Goal: Information Seeking & Learning: Learn about a topic

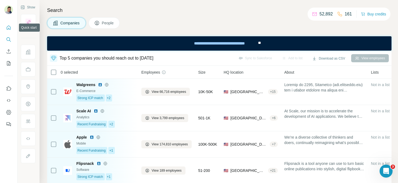
click at [9, 31] on button "Quick start" at bounding box center [8, 28] width 9 height 10
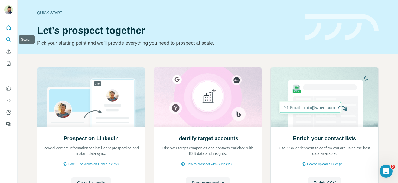
click at [9, 38] on icon "Search" at bounding box center [8, 39] width 5 height 5
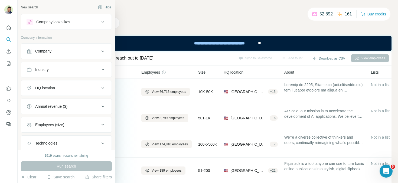
click at [105, 50] on icon at bounding box center [103, 51] width 7 height 7
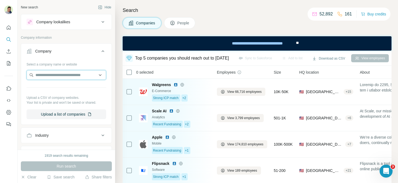
click at [65, 72] on input "text" at bounding box center [67, 75] width 80 height 10
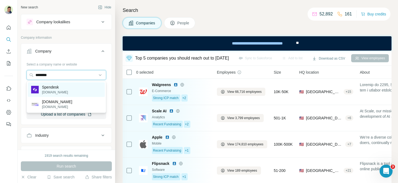
type input "********"
click at [69, 88] on div "Spendesk [DOMAIN_NAME]" at bounding box center [66, 89] width 77 height 15
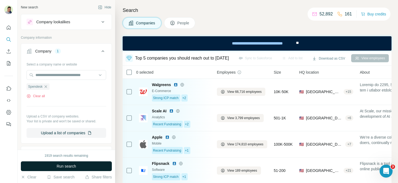
click at [76, 169] on span "Run search" at bounding box center [67, 166] width 20 height 5
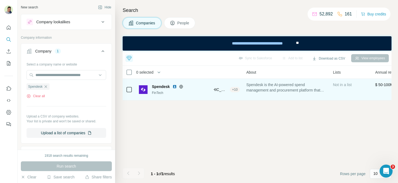
scroll to position [0, 118]
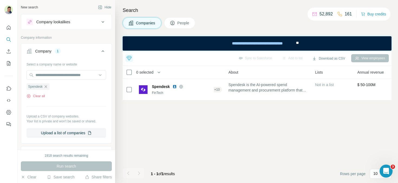
click at [179, 24] on span "People" at bounding box center [183, 22] width 12 height 5
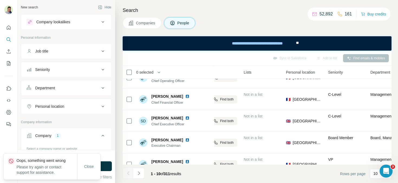
scroll to position [131, 118]
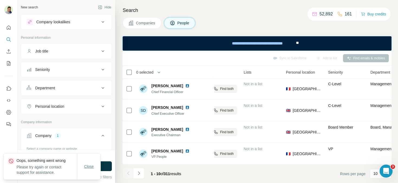
click at [93, 168] on span "Close" at bounding box center [89, 166] width 10 height 5
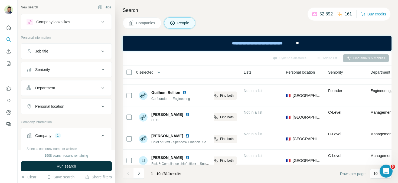
scroll to position [0, 118]
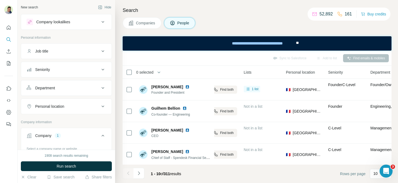
click at [153, 22] on span "Companies" at bounding box center [146, 22] width 20 height 5
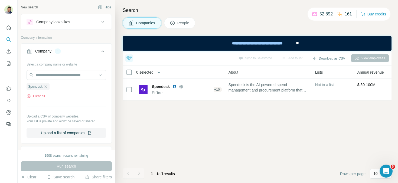
click at [103, 50] on icon at bounding box center [103, 51] width 7 height 7
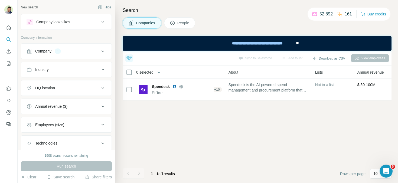
click at [89, 51] on div "Company 1" at bounding box center [63, 50] width 73 height 5
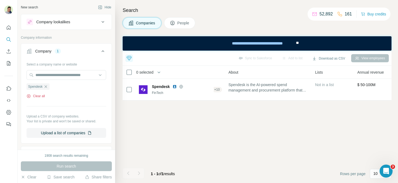
click at [40, 94] on button "Clear all" at bounding box center [36, 96] width 18 height 5
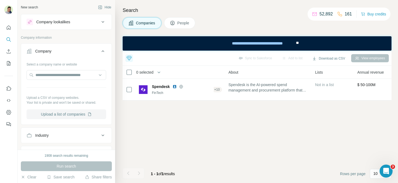
click at [68, 114] on button "Upload a list of companies" at bounding box center [67, 114] width 80 height 10
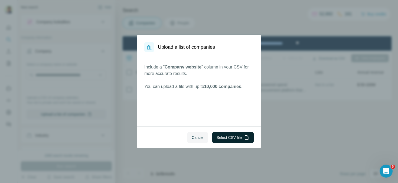
click at [226, 138] on button "Select CSV file" at bounding box center [232, 137] width 41 height 11
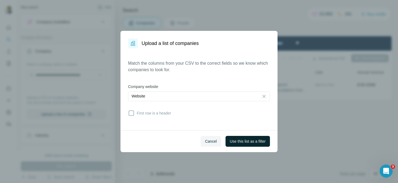
click at [233, 143] on span "Use this list as a filter" at bounding box center [248, 141] width 36 height 5
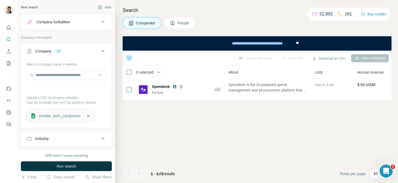
click at [82, 167] on button "Run search" at bounding box center [66, 166] width 91 height 10
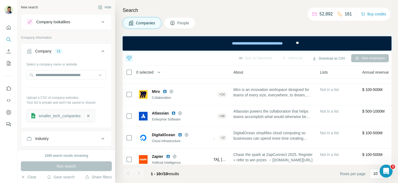
scroll to position [0, 118]
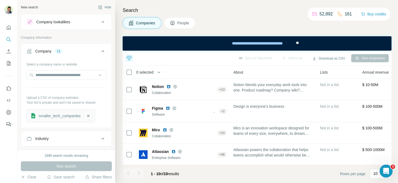
click at [184, 23] on span "People" at bounding box center [183, 22] width 12 height 5
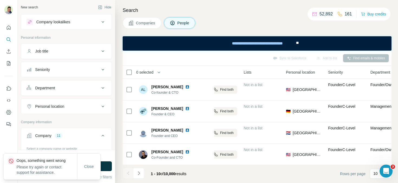
click at [90, 171] on div "Close" at bounding box center [88, 166] width 23 height 11
click at [90, 167] on span "Close" at bounding box center [89, 166] width 10 height 5
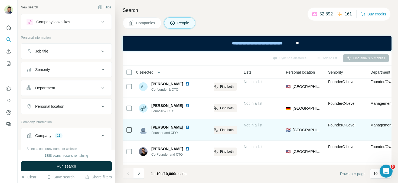
scroll to position [0, 118]
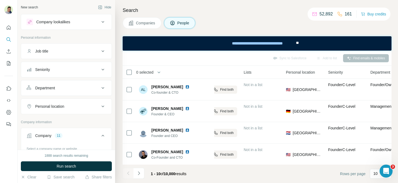
click at [96, 69] on div "Seniority" at bounding box center [63, 69] width 73 height 5
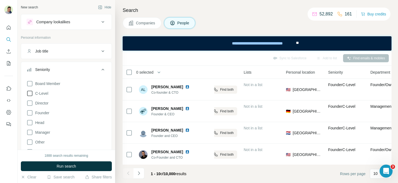
click at [34, 94] on span "C-Level" at bounding box center [40, 93] width 15 height 5
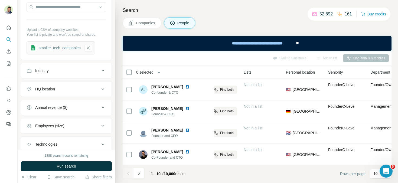
scroll to position [263, 0]
click at [101, 89] on icon at bounding box center [103, 90] width 7 height 7
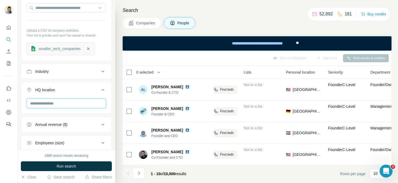
click at [83, 106] on input "text" at bounding box center [67, 104] width 80 height 10
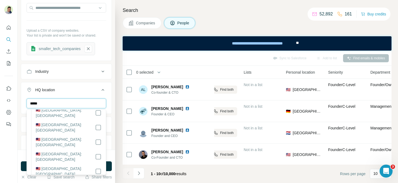
scroll to position [0, 0]
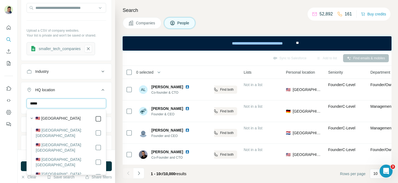
type input "*****"
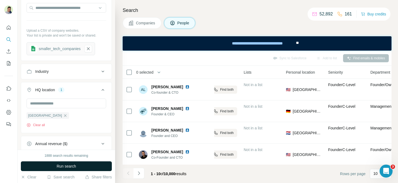
click at [108, 165] on button "Run search" at bounding box center [66, 166] width 91 height 10
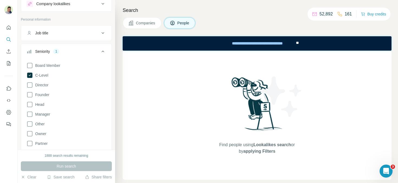
scroll to position [17, 0]
click at [31, 75] on icon at bounding box center [29, 75] width 5 height 5
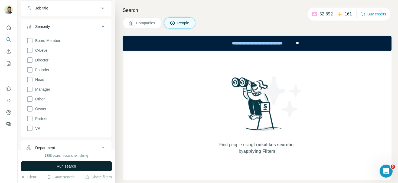
scroll to position [47, 0]
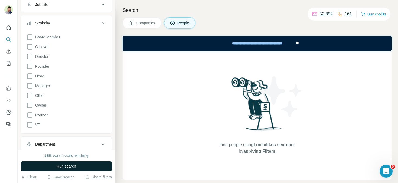
click at [73, 166] on span "Run search" at bounding box center [67, 166] width 20 height 5
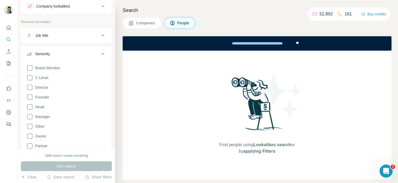
scroll to position [0, 0]
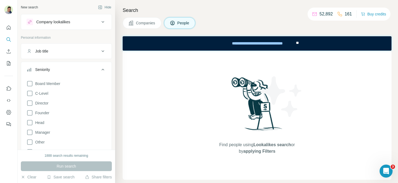
click at [38, 174] on div "Clear Save search Share filters" at bounding box center [66, 176] width 91 height 5
click at [29, 177] on button "Clear" at bounding box center [28, 176] width 15 height 5
click at [84, 14] on div "Company lookalikes" at bounding box center [66, 22] width 91 height 16
click at [84, 25] on div "Company lookalikes" at bounding box center [63, 22] width 73 height 7
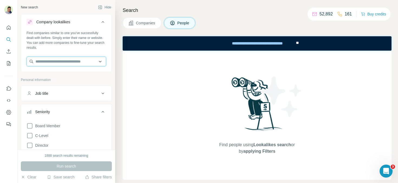
click at [69, 66] on input "text" at bounding box center [67, 62] width 80 height 10
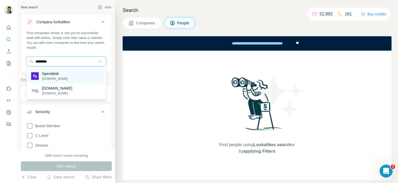
type input "********"
click at [69, 77] on div "Spendesk [DOMAIN_NAME]" at bounding box center [66, 76] width 77 height 15
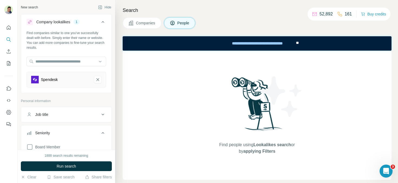
click at [74, 164] on span "Run search" at bounding box center [67, 166] width 20 height 5
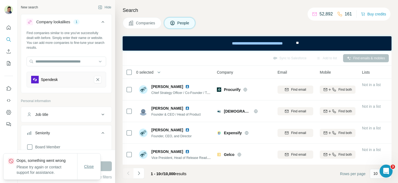
click at [86, 167] on span "Close" at bounding box center [89, 166] width 10 height 5
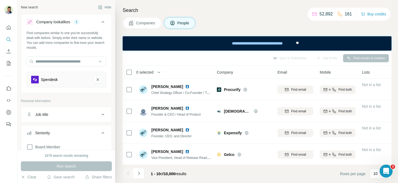
click at [149, 25] on span "Companies" at bounding box center [146, 22] width 20 height 5
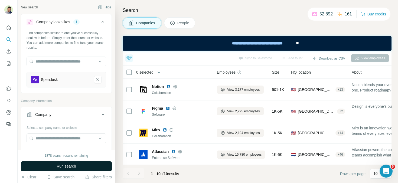
click at [76, 166] on span "Run search" at bounding box center [67, 166] width 20 height 5
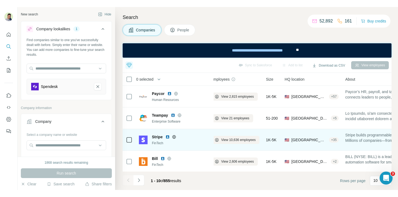
scroll to position [0, 3]
